Goal: Communication & Community: Answer question/provide support

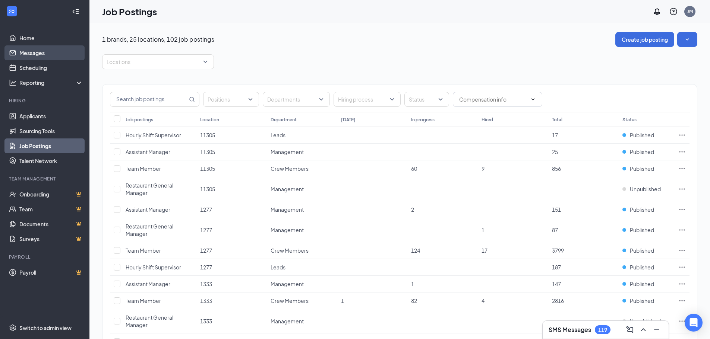
click at [57, 54] on link "Messages" at bounding box center [51, 52] width 64 height 15
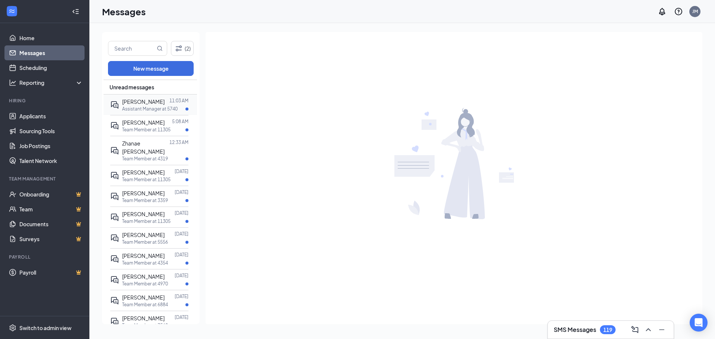
click at [128, 108] on p "Assistant Manager at 5740" at bounding box center [150, 109] width 56 height 6
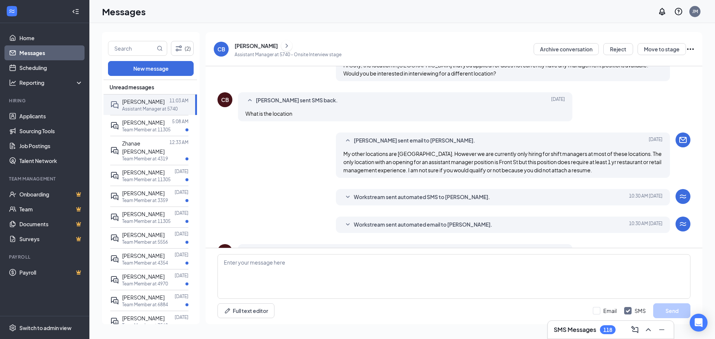
scroll to position [247, 0]
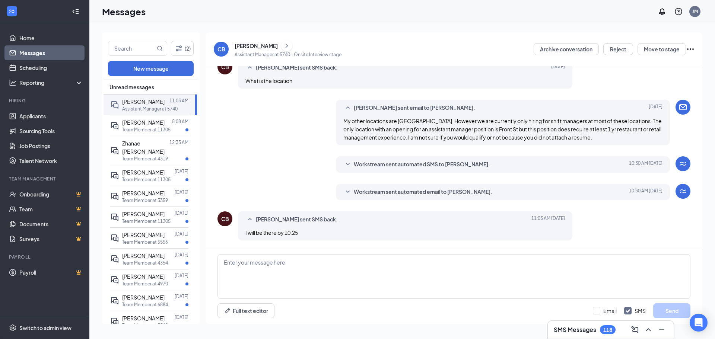
click at [448, 151] on div "Load earlier interactions (about 9 more) Workstream sent automated email to [PE…" at bounding box center [454, 37] width 473 height 421
click at [443, 162] on span "Workstream sent automated SMS to [PERSON_NAME]." at bounding box center [422, 164] width 136 height 9
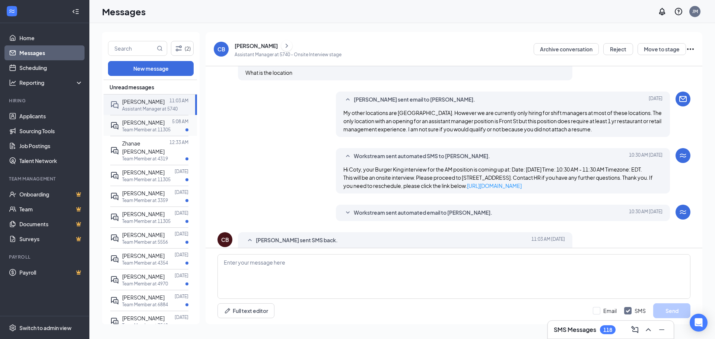
click at [147, 127] on p "Team Member at 11305" at bounding box center [146, 130] width 48 height 6
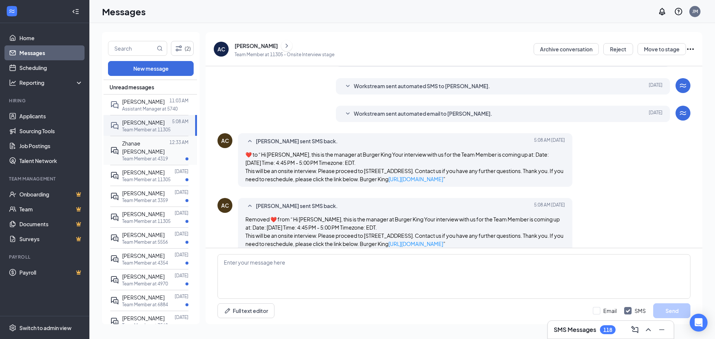
scroll to position [180, 0]
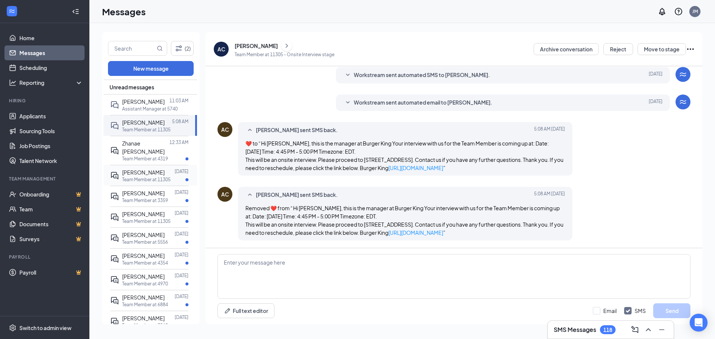
click at [145, 168] on div "[PERSON_NAME]" at bounding box center [143, 172] width 42 height 8
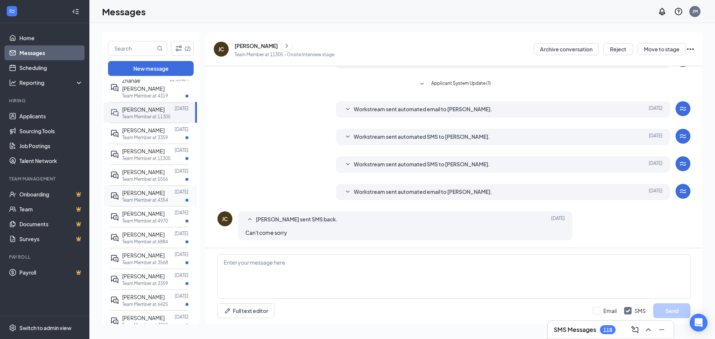
scroll to position [109, 0]
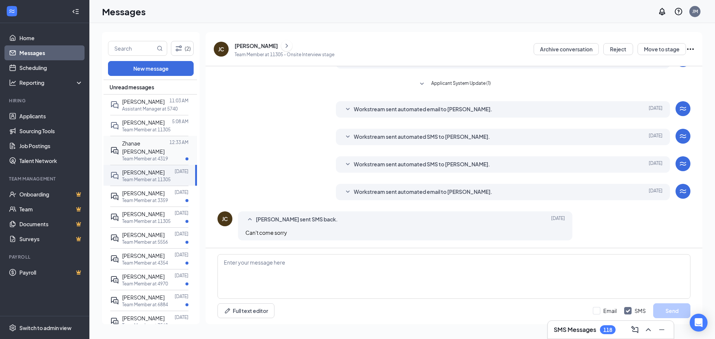
click at [130, 138] on div "Zhanae [PERSON_NAME] 12:33 AM Team Member at 4319" at bounding box center [149, 150] width 78 height 29
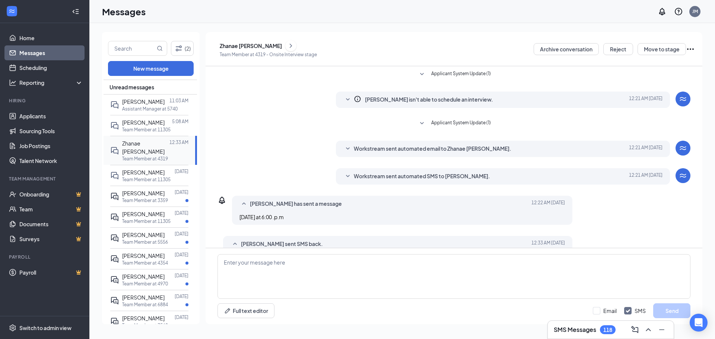
scroll to position [25, 0]
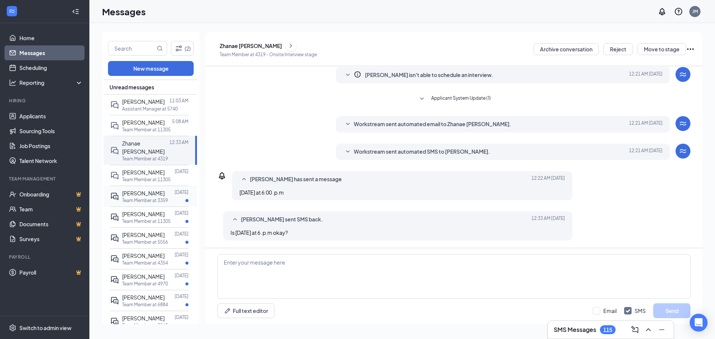
click at [156, 197] on div "[PERSON_NAME]" at bounding box center [143, 193] width 42 height 8
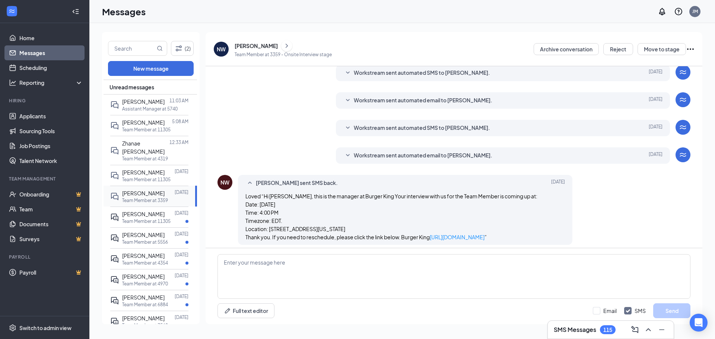
scroll to position [110, 0]
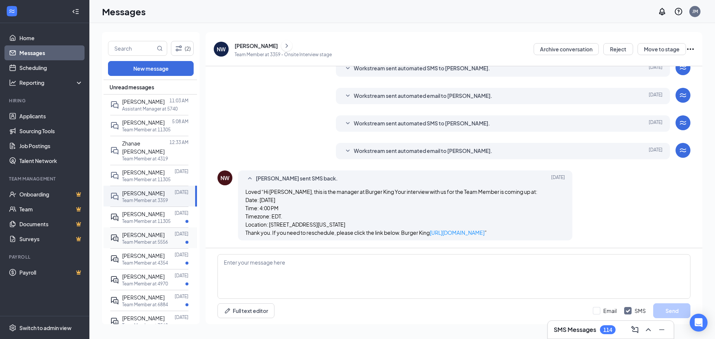
click at [160, 239] on p "Team Member at 5556" at bounding box center [145, 242] width 46 height 6
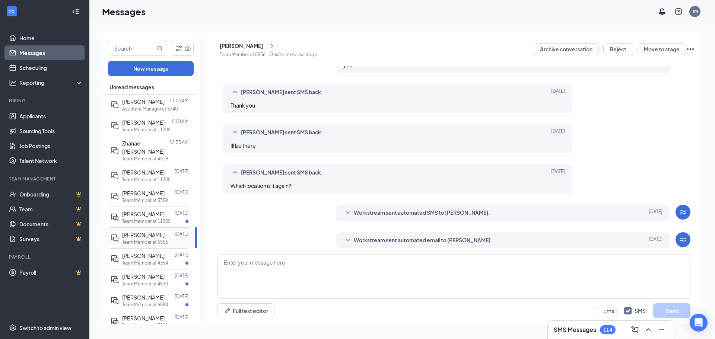
scroll to position [181, 0]
